Goal: Navigation & Orientation: Find specific page/section

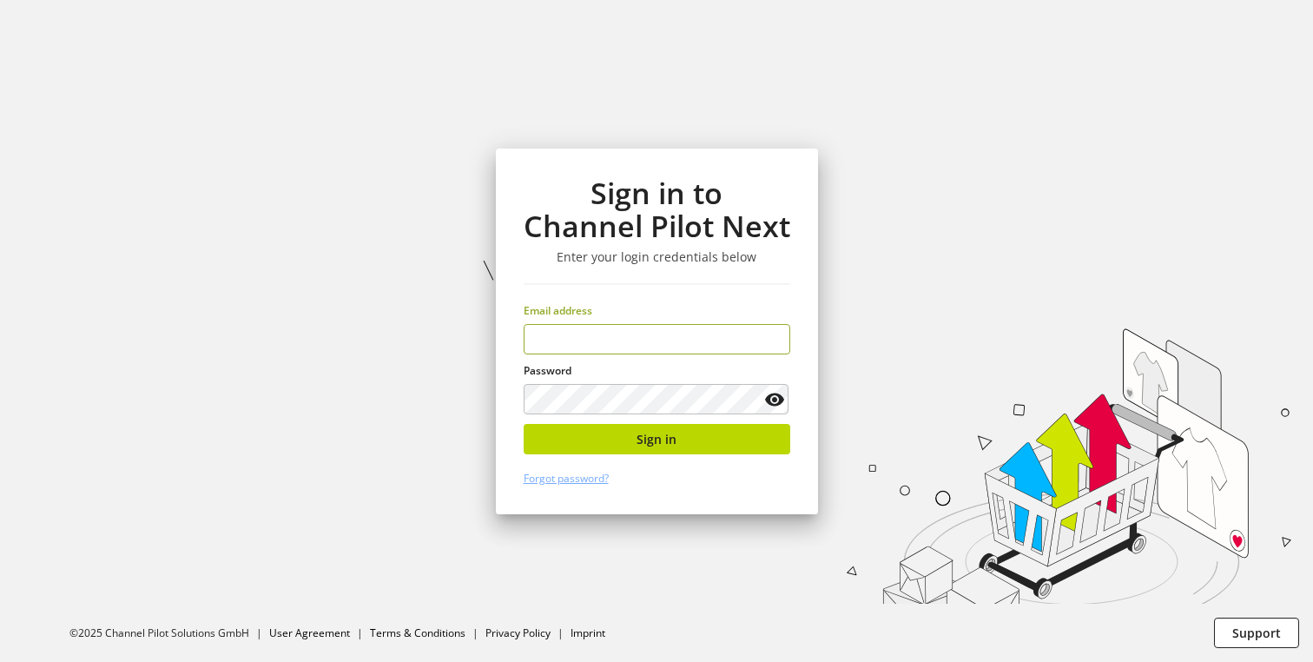
click at [644, 344] on input "email" at bounding box center [657, 339] width 267 height 30
type input "**********"
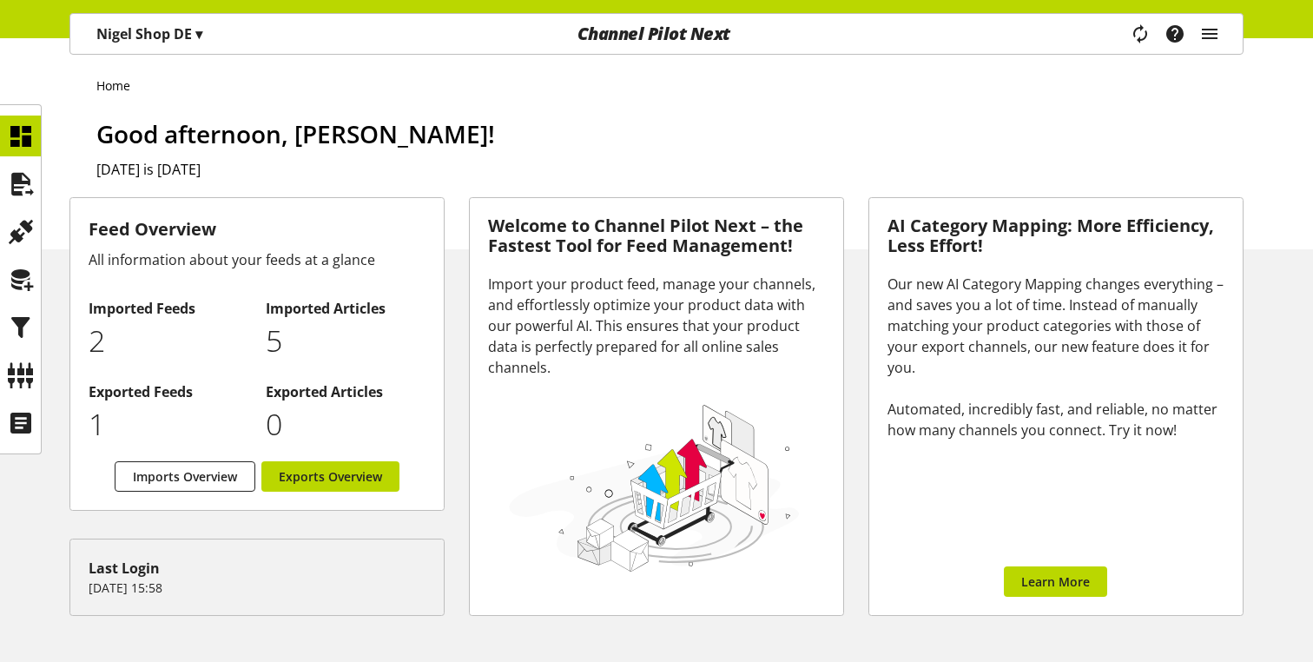
click at [1197, 32] on div "Task manager Help center [PERSON_NAME] [EMAIL_ADDRESS][DOMAIN_NAME] User Manage…" at bounding box center [1181, 34] width 122 height 40
click at [1212, 33] on icon "main navigation" at bounding box center [1210, 33] width 21 height 31
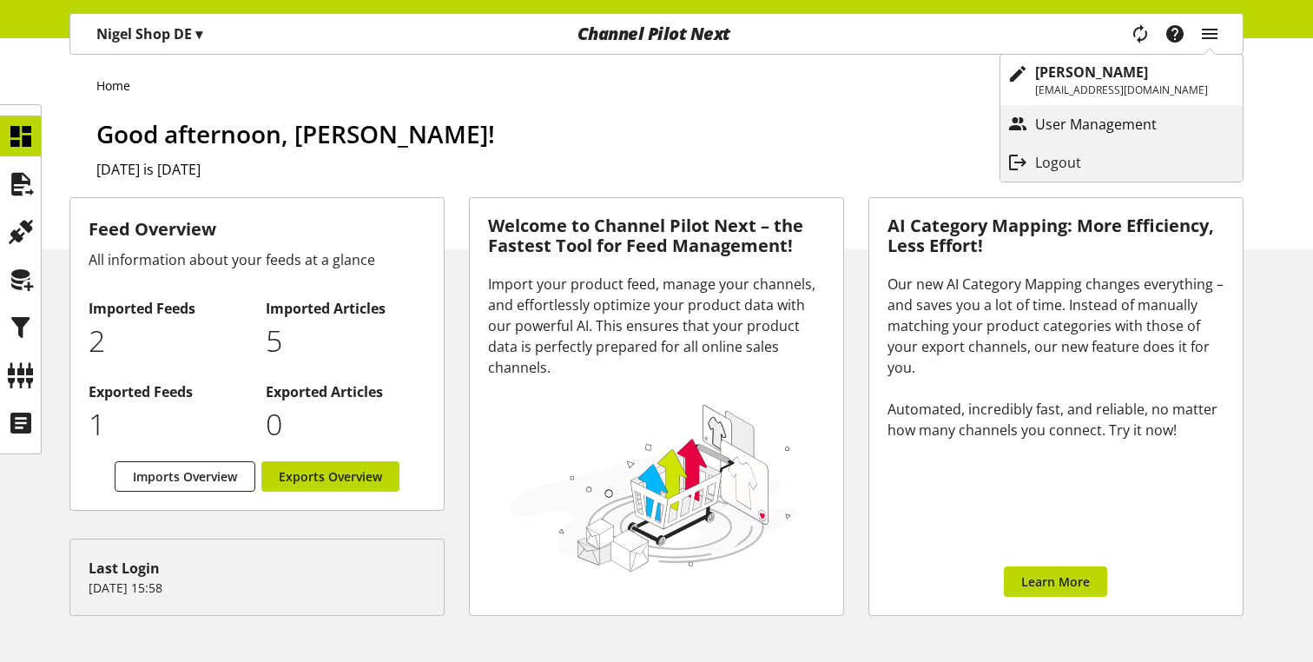
click at [1143, 124] on p "User Management" at bounding box center [1113, 124] width 156 height 21
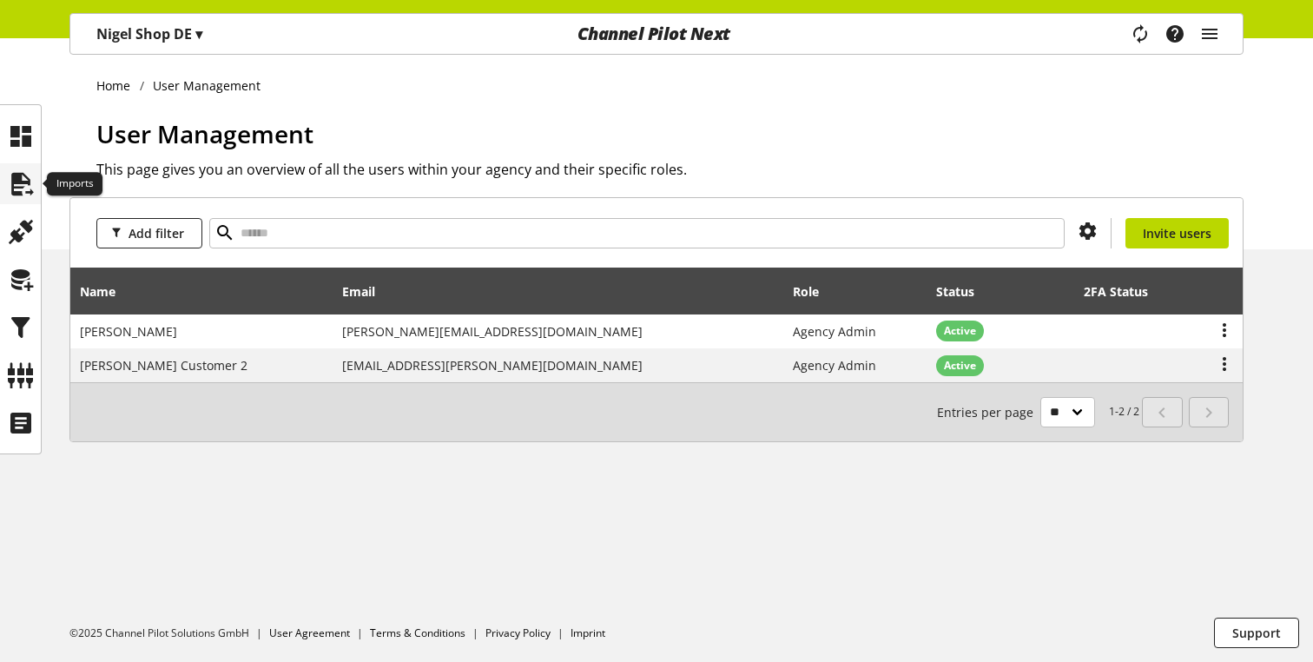
click at [11, 182] on icon at bounding box center [21, 184] width 28 height 35
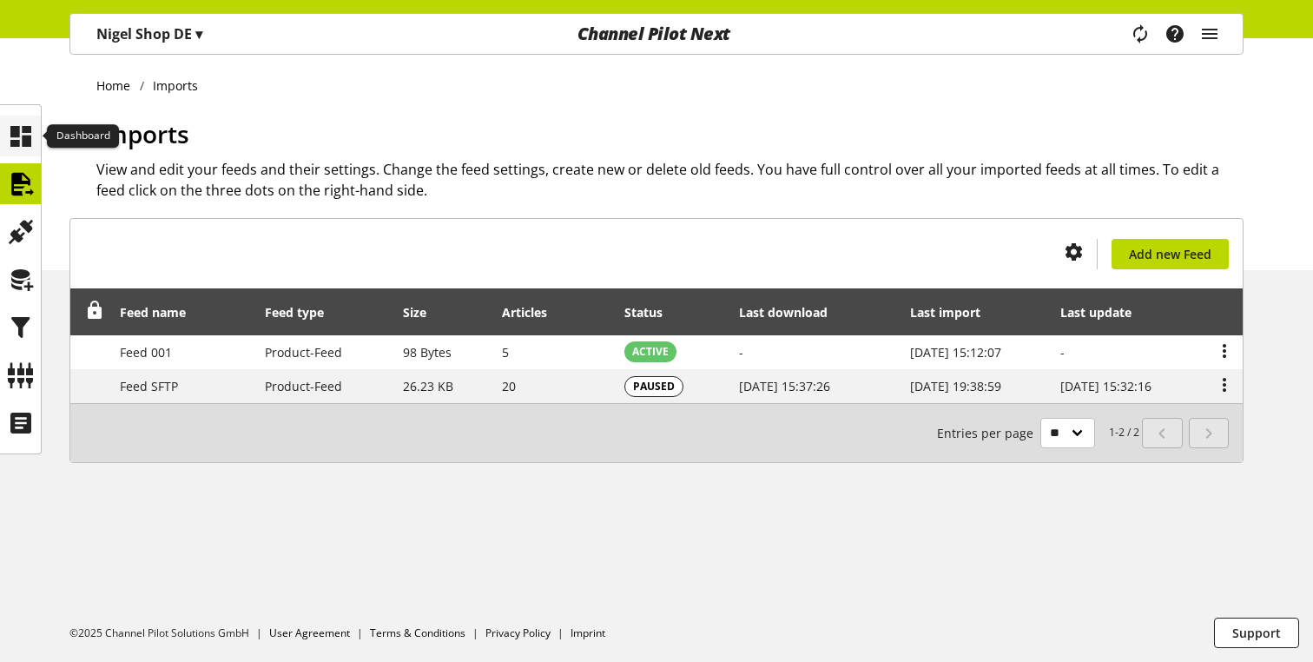
click at [23, 128] on icon at bounding box center [21, 136] width 28 height 35
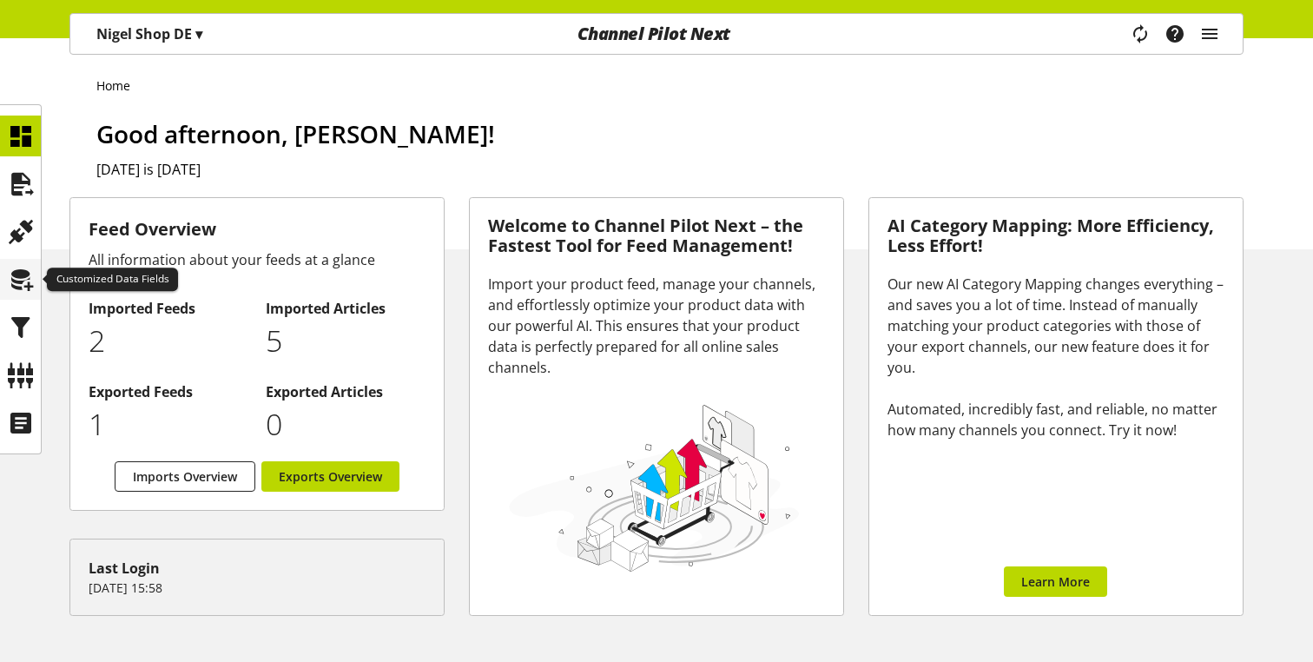
click at [10, 286] on icon at bounding box center [21, 279] width 28 height 35
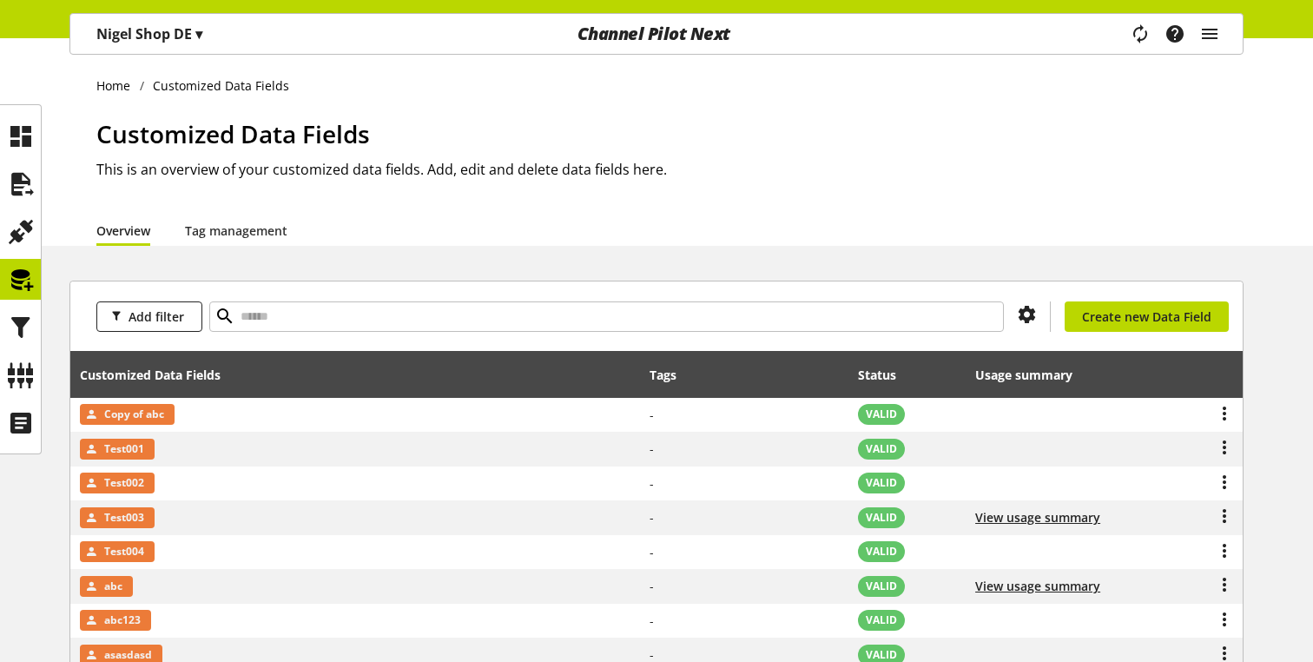
scroll to position [238, 0]
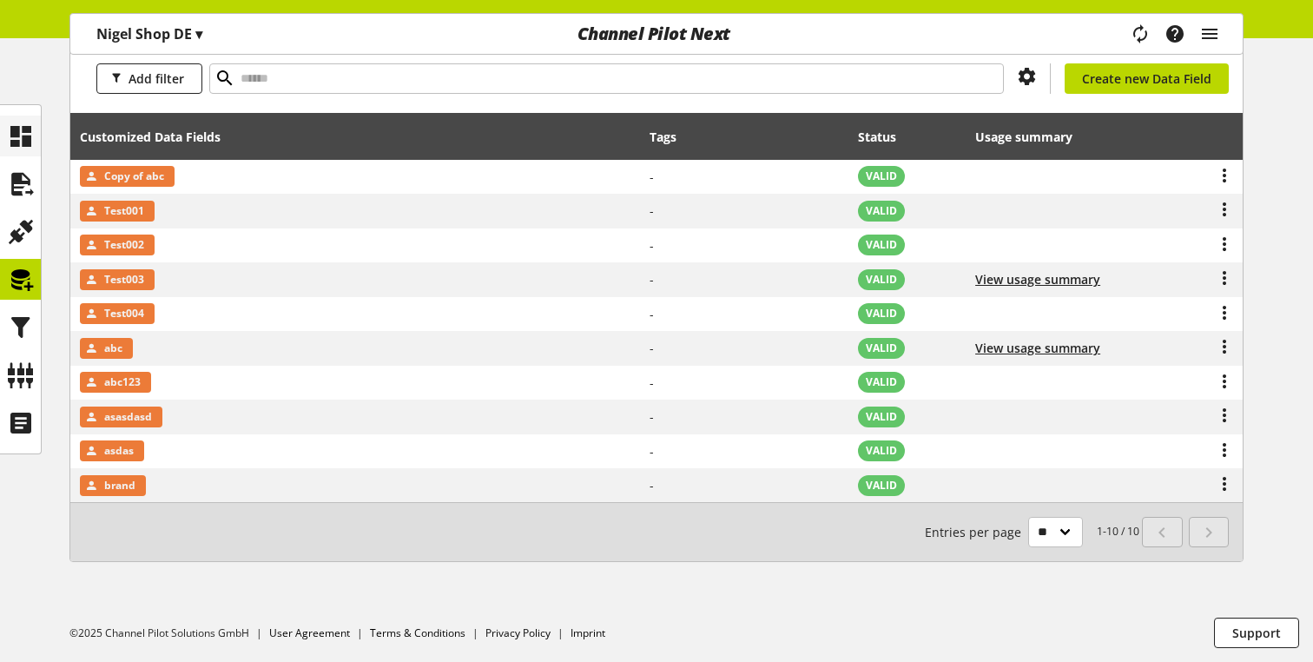
click at [28, 137] on icon at bounding box center [21, 136] width 28 height 35
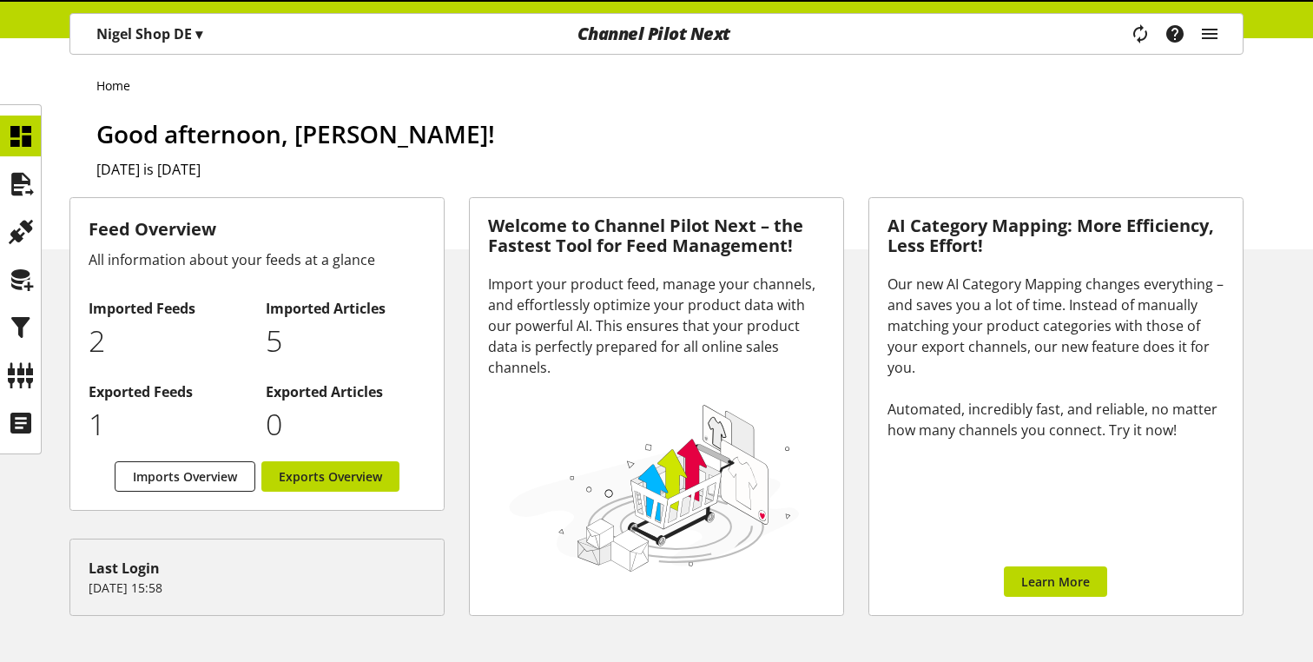
scroll to position [248, 0]
